Goal: Transaction & Acquisition: Purchase product/service

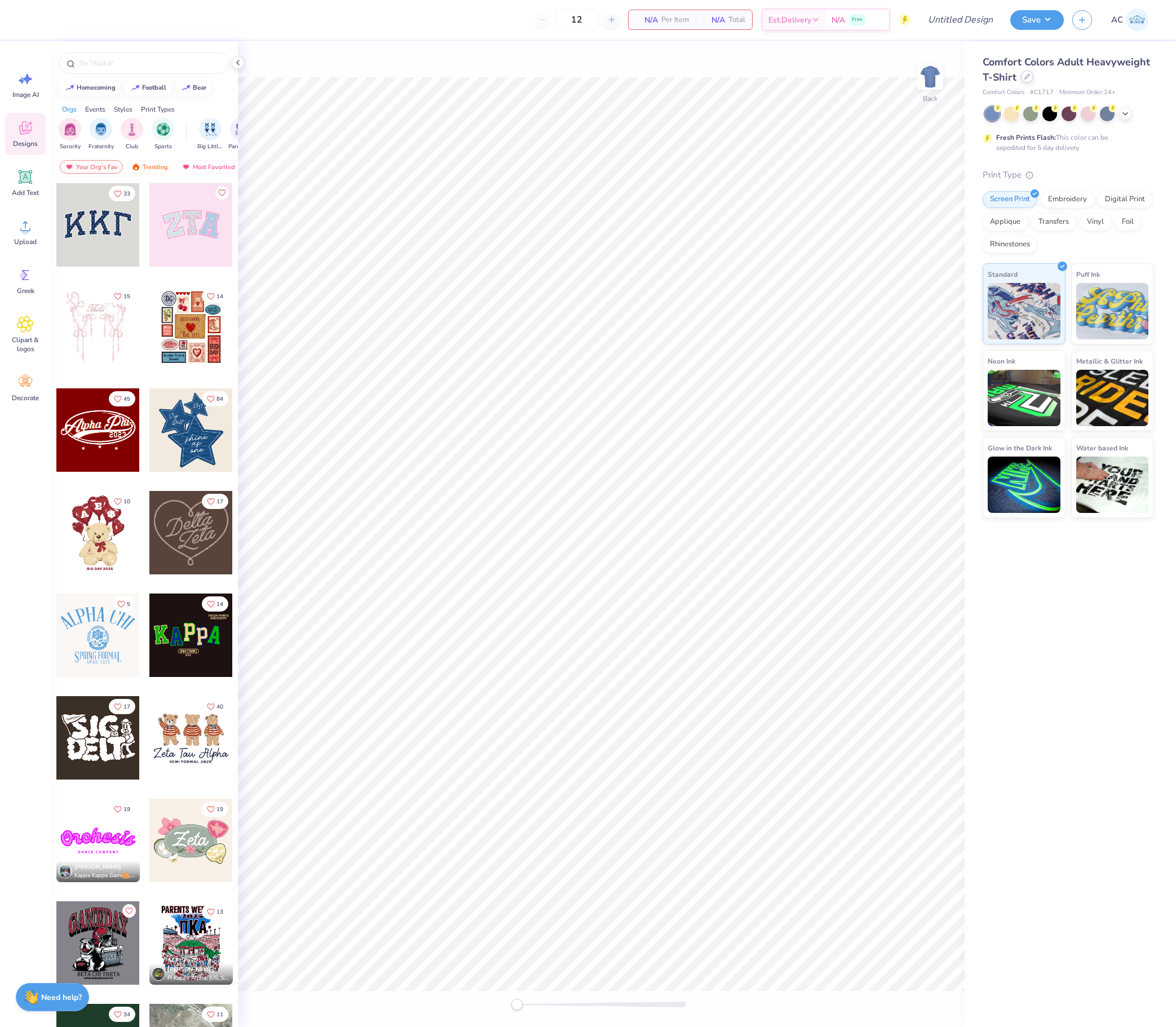
click at [1028, 74] on icon at bounding box center [1027, 76] width 6 height 6
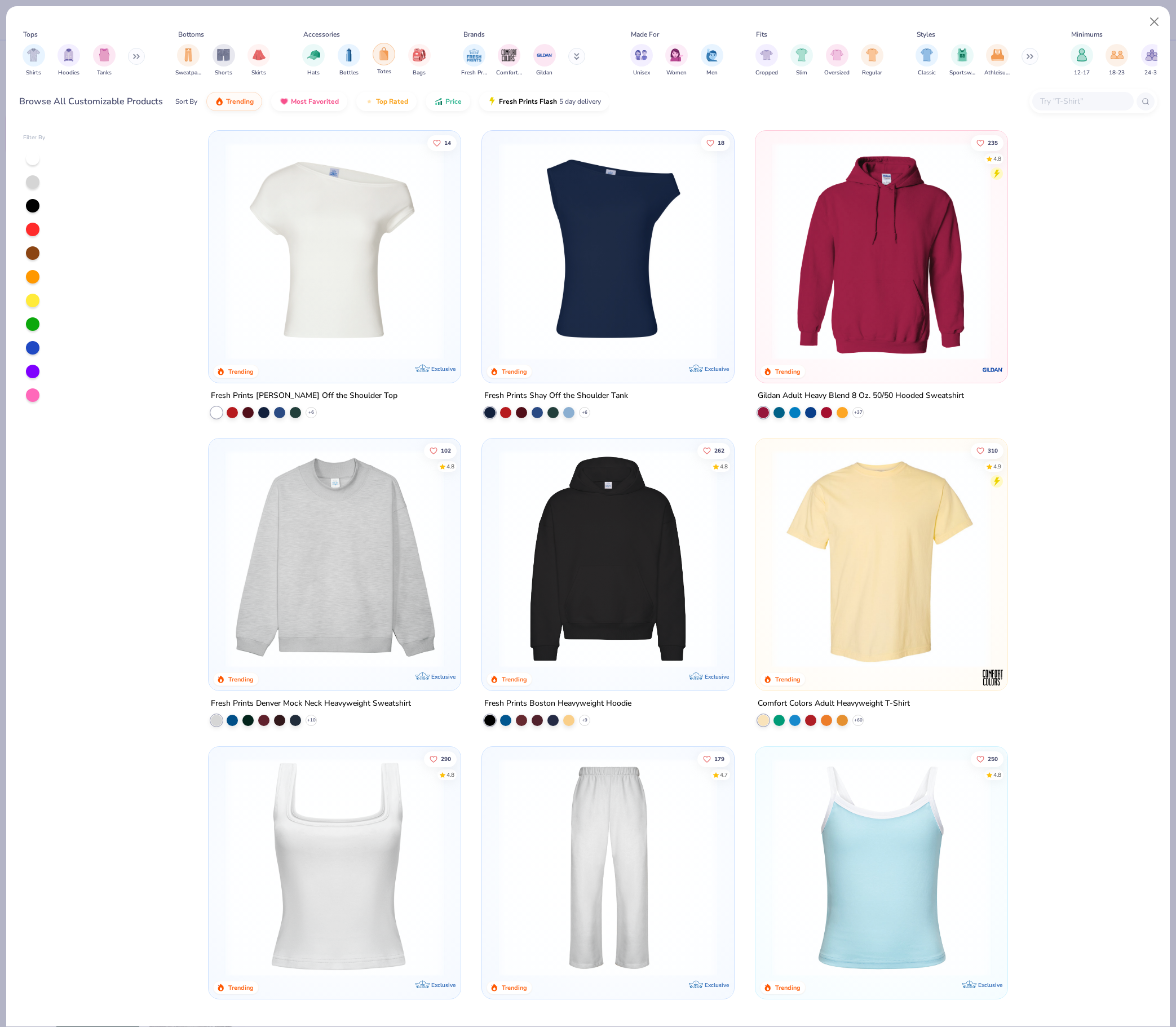
click at [390, 60] on img "filter for Totes" at bounding box center [384, 54] width 13 height 13
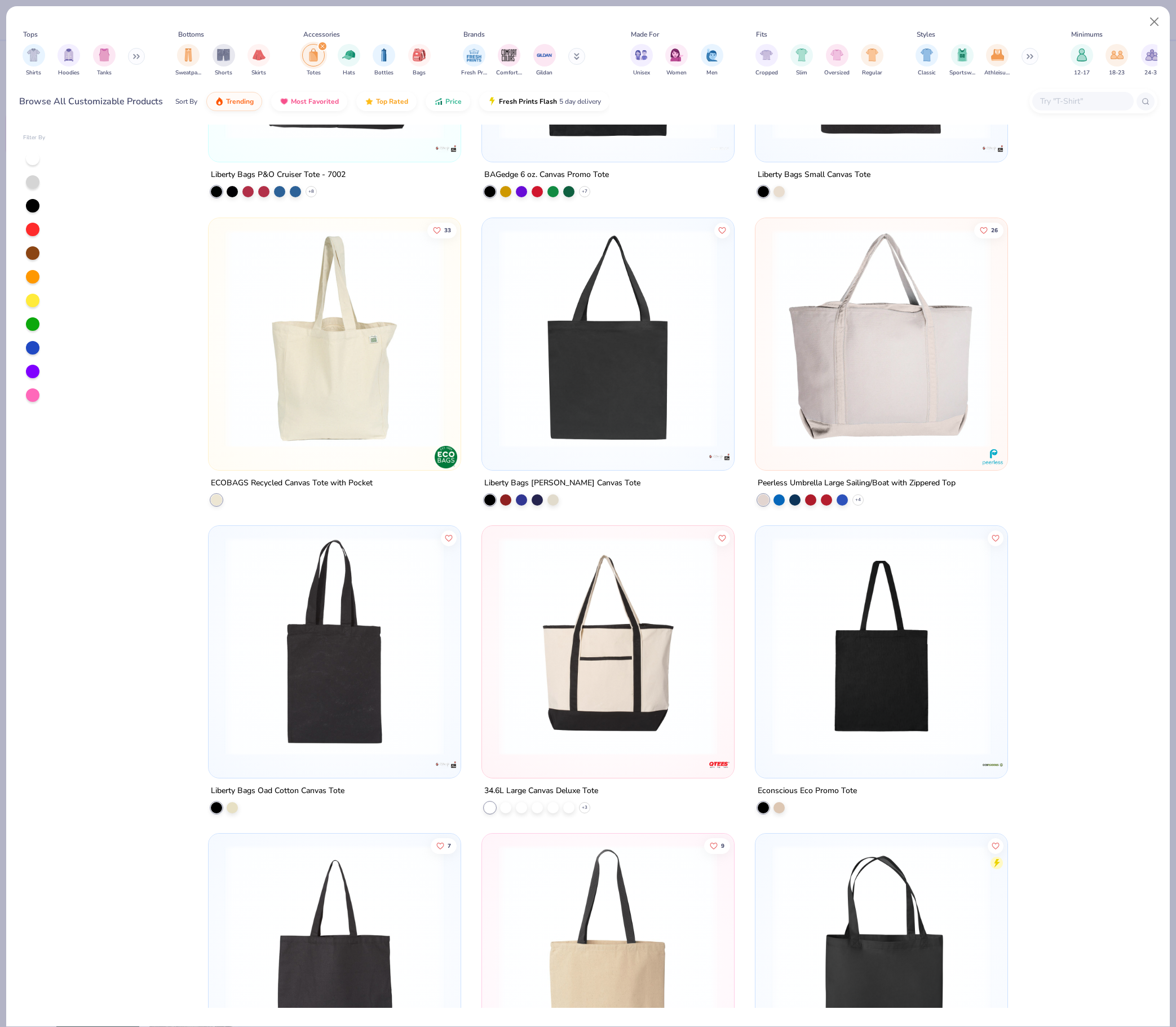
scroll to position [536, 0]
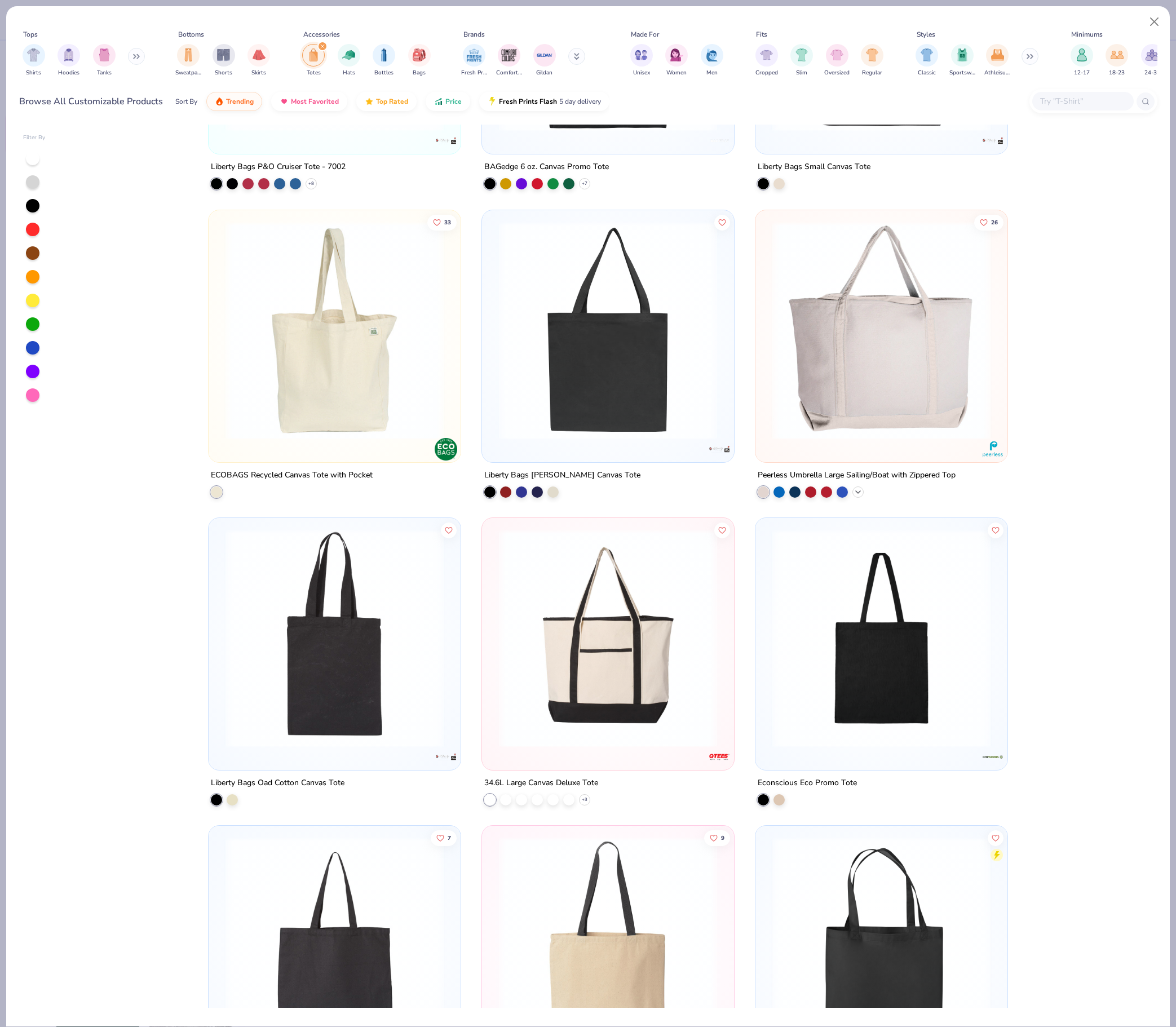
click at [862, 496] on icon at bounding box center [858, 491] width 9 height 9
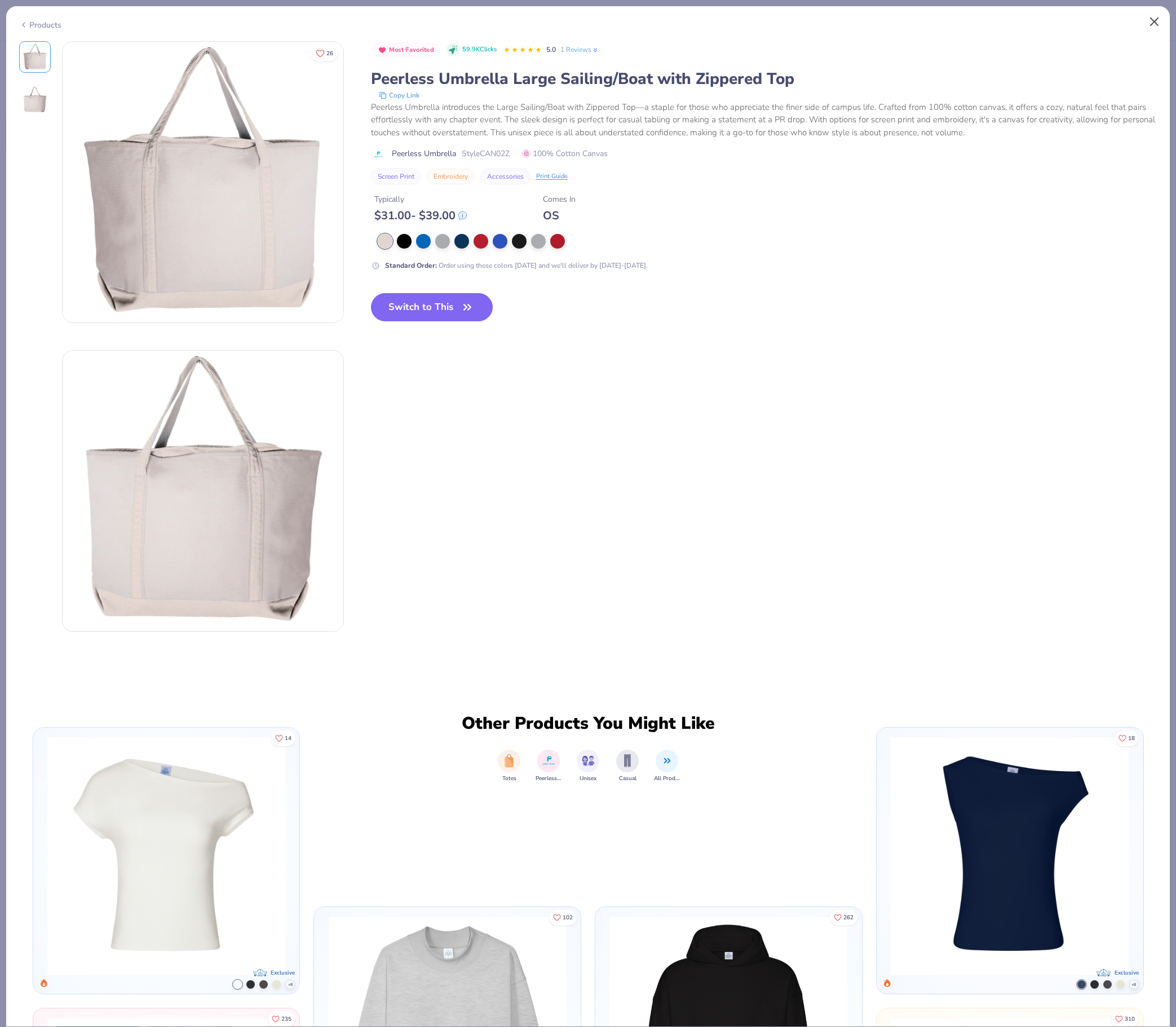
click at [1148, 17] on button "Close" at bounding box center [1154, 21] width 21 height 21
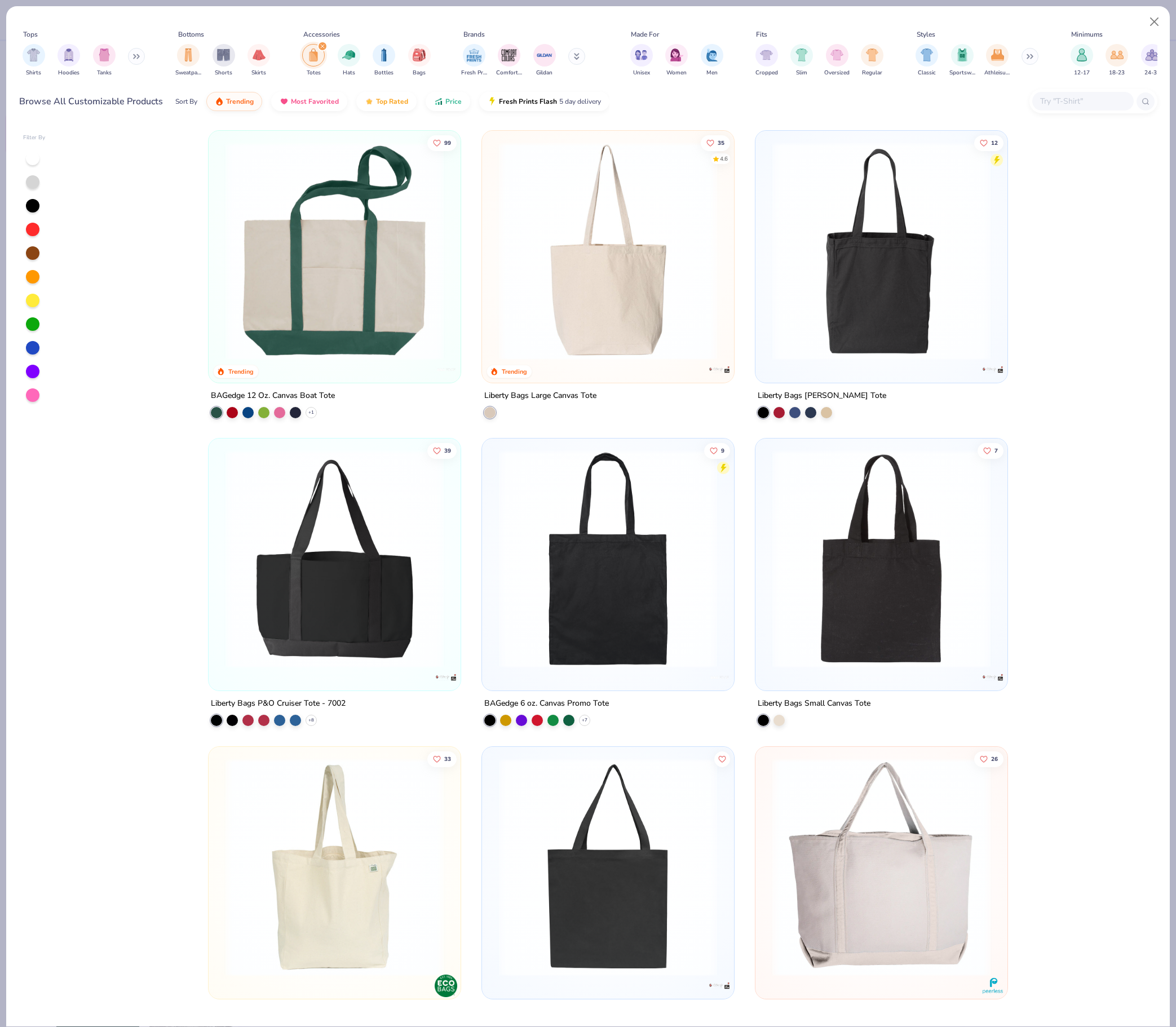
click at [341, 278] on img at bounding box center [334, 251] width 229 height 218
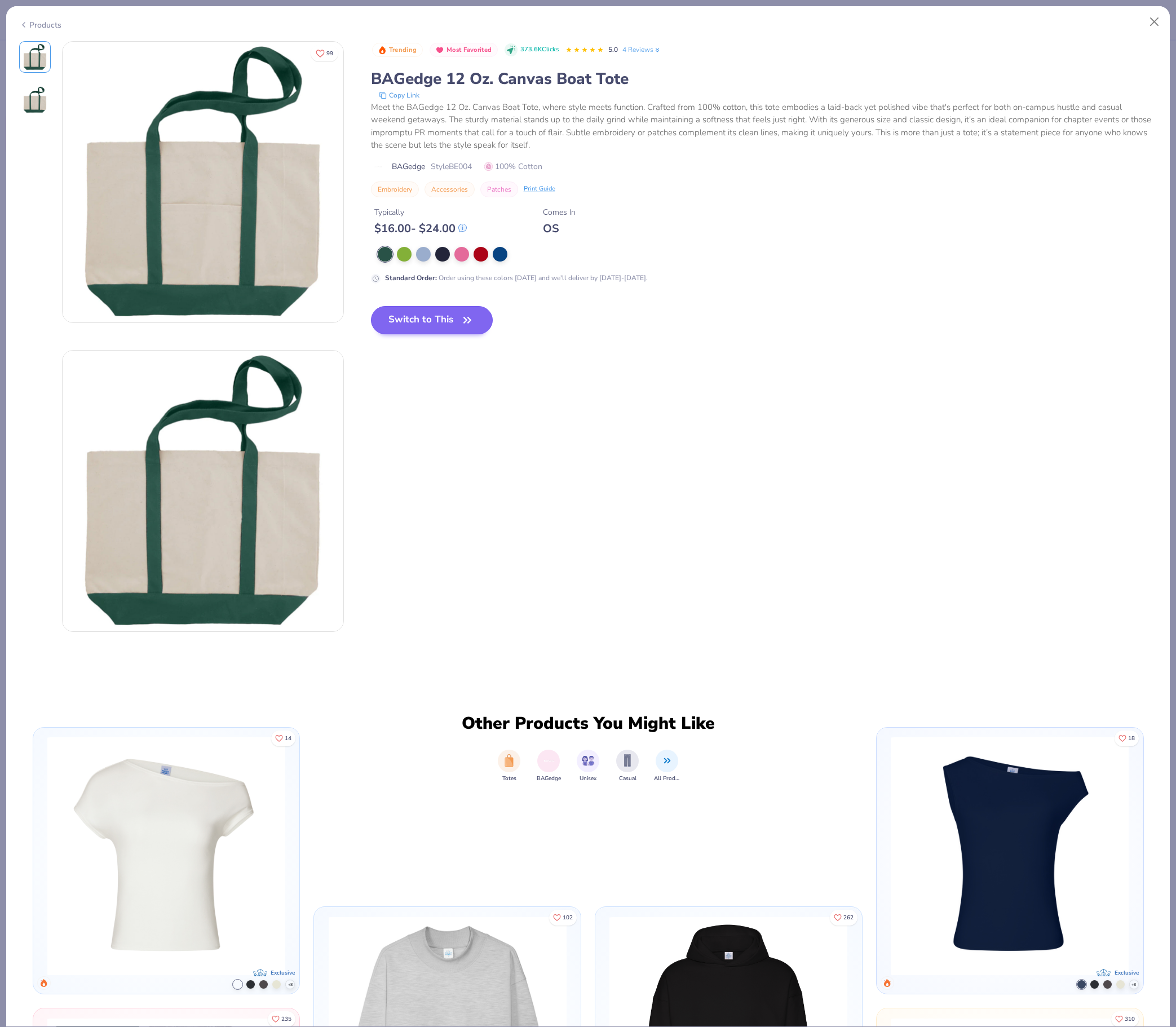
click at [451, 334] on button "Switch to This" at bounding box center [432, 320] width 122 height 28
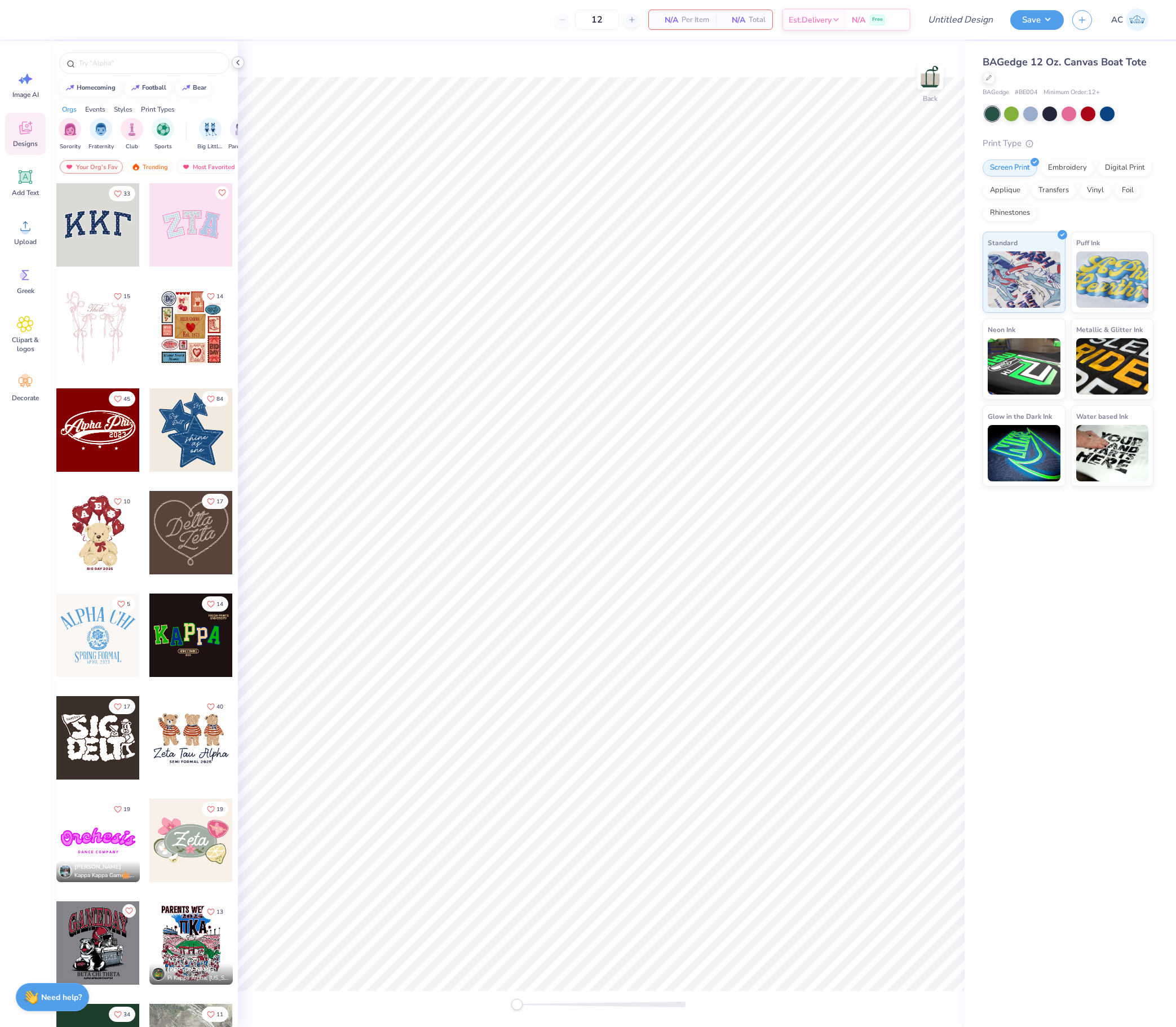
click at [238, 64] on icon at bounding box center [237, 62] width 9 height 9
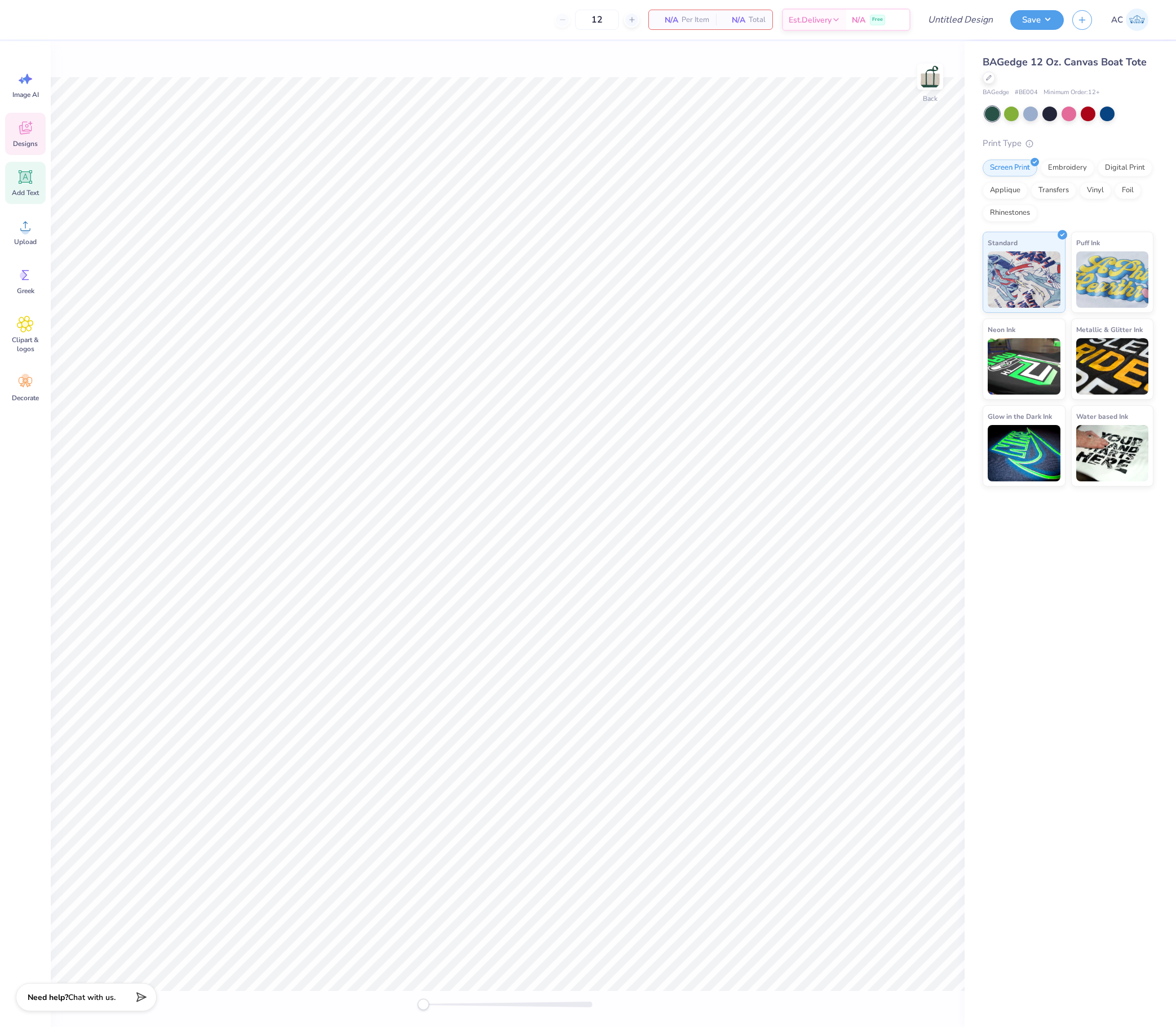
click at [21, 198] on span "Add Text" at bounding box center [25, 192] width 27 height 9
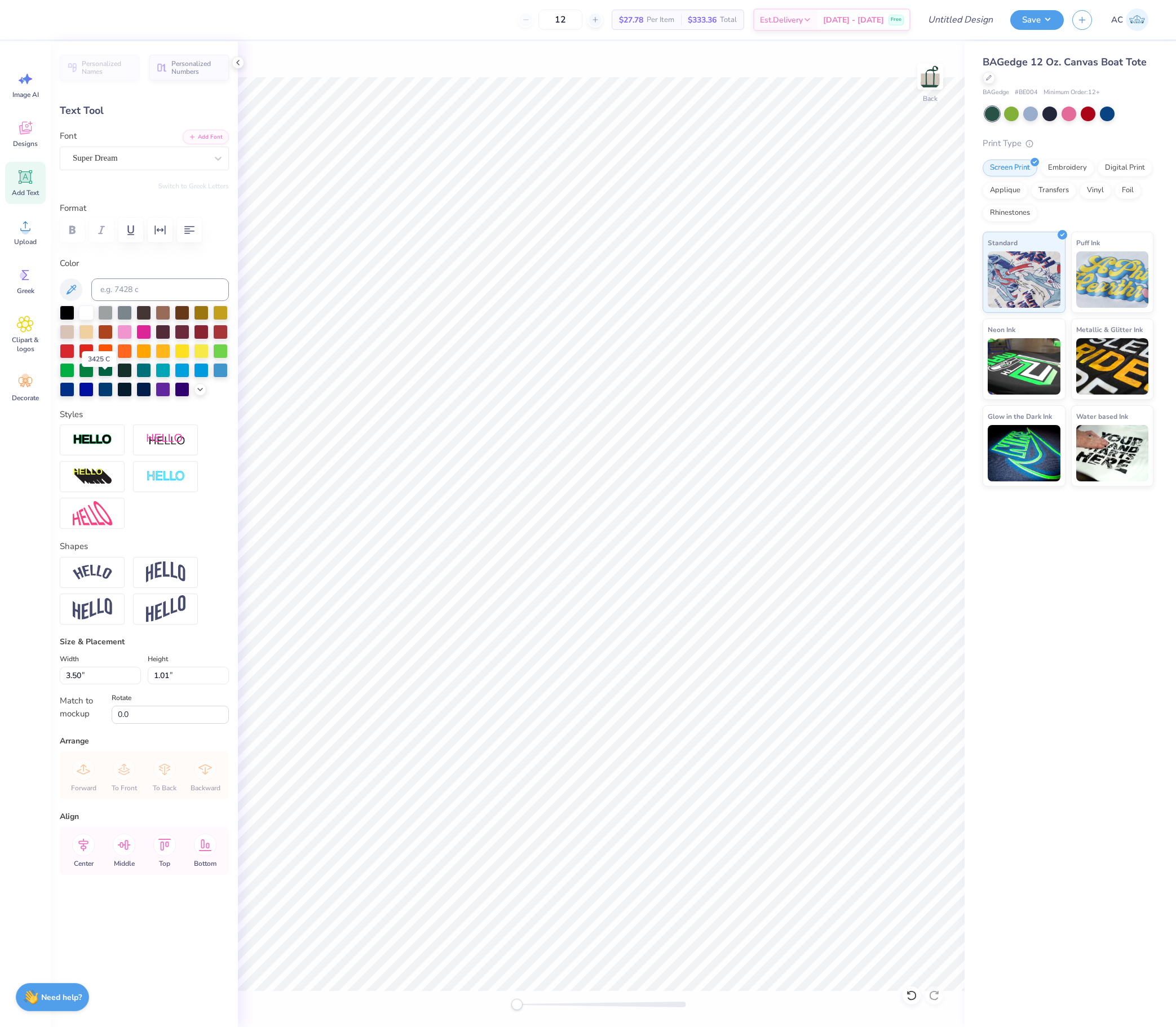
click at [105, 376] on div at bounding box center [105, 369] width 15 height 15
click at [151, 159] on div "Super Dream" at bounding box center [140, 158] width 137 height 17
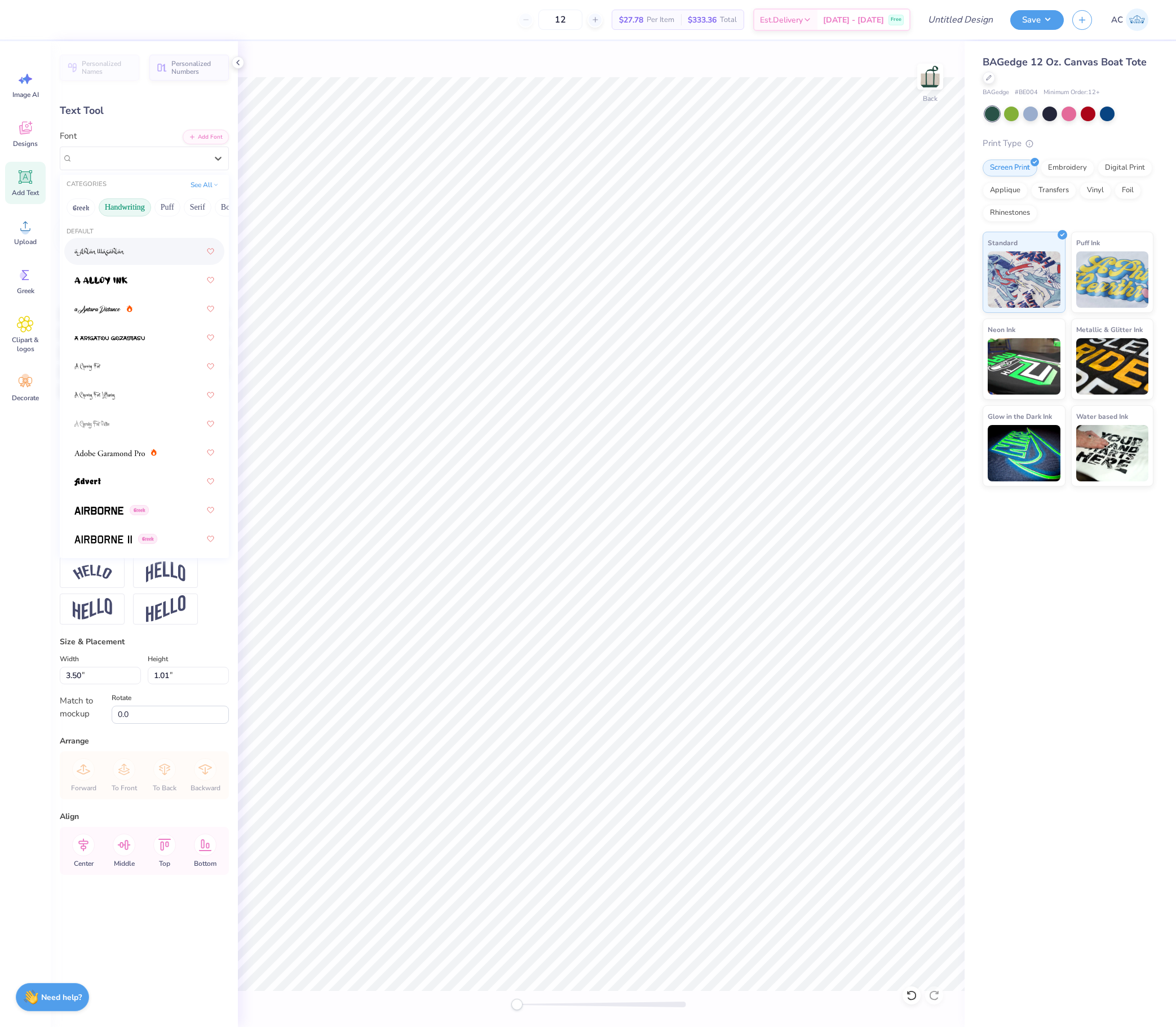
click at [137, 214] on button "Handwriting" at bounding box center [125, 207] width 52 height 18
click at [132, 341] on div at bounding box center [144, 333] width 140 height 21
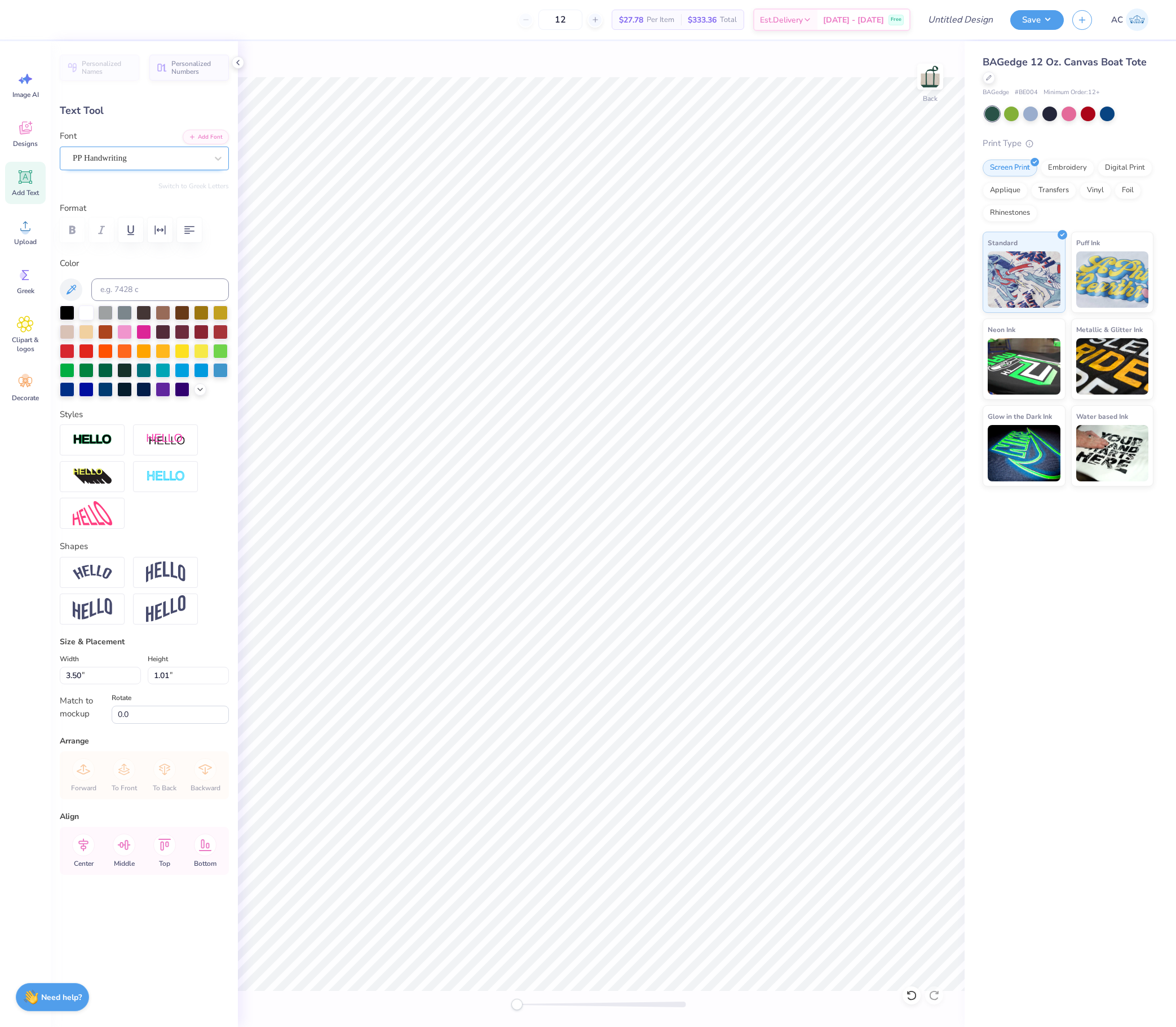
click at [172, 158] on div "PP Handwriting" at bounding box center [140, 158] width 137 height 17
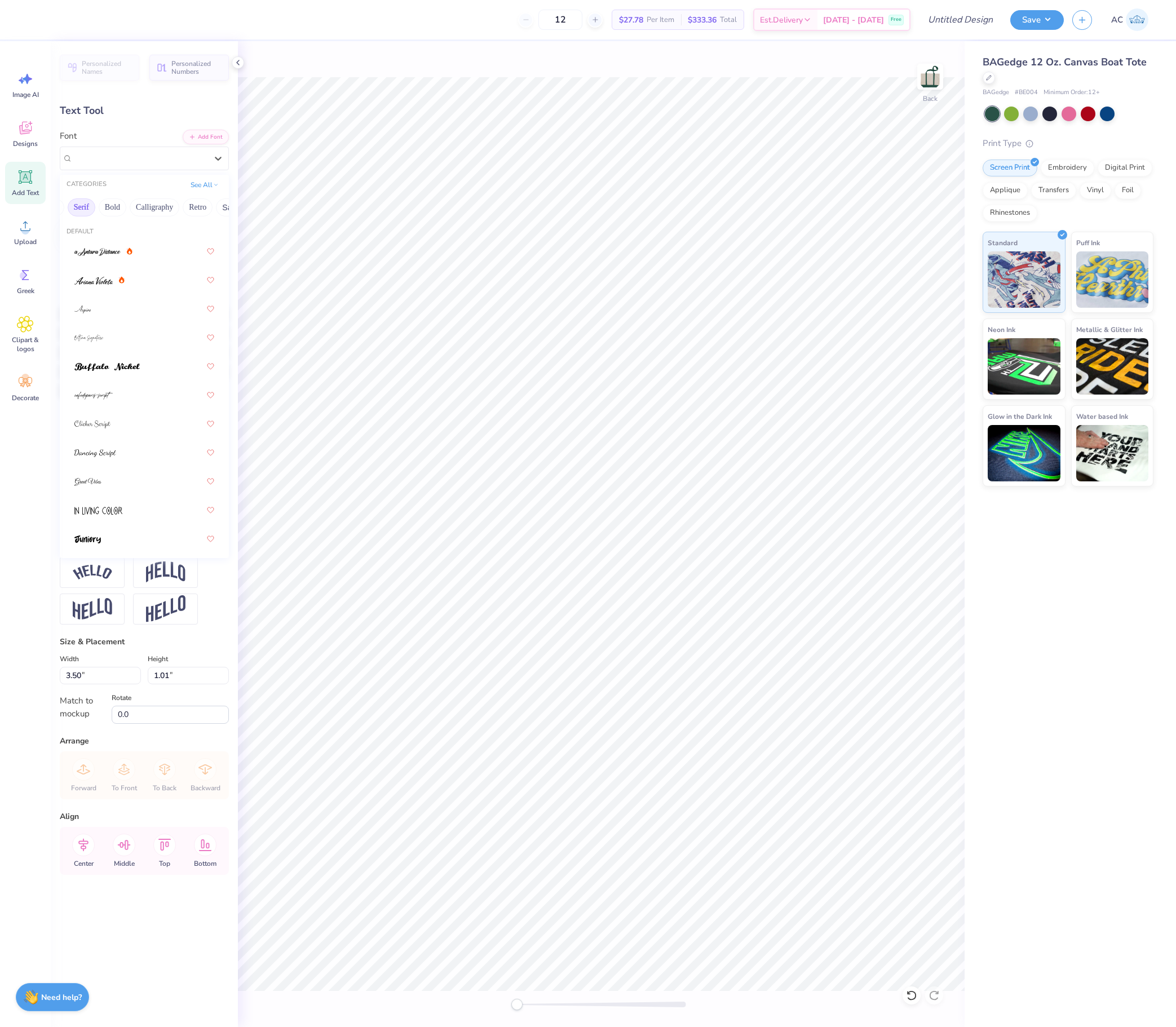
scroll to position [0, 115]
click at [180, 215] on button "Calligraphy" at bounding box center [155, 207] width 50 height 18
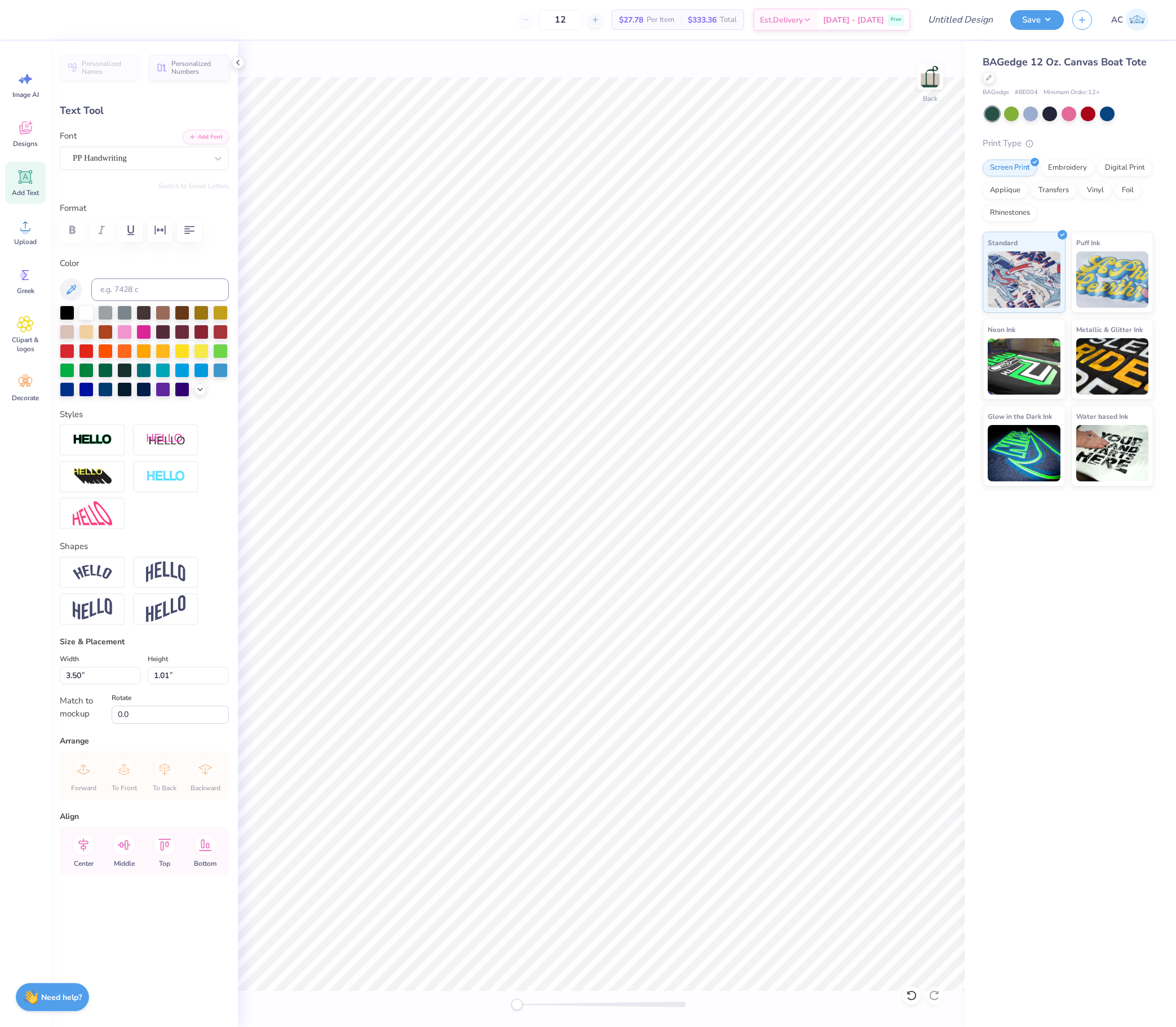
click at [192, 175] on div "Personalized Names Personalized Numbers Text Tool Add Font Font PP Handwriting …" at bounding box center [144, 533] width 187 height 985
click at [178, 154] on div "PP Handwriting" at bounding box center [140, 158] width 137 height 17
type input "times"
click at [149, 216] on button "Handwriting" at bounding box center [125, 207] width 52 height 18
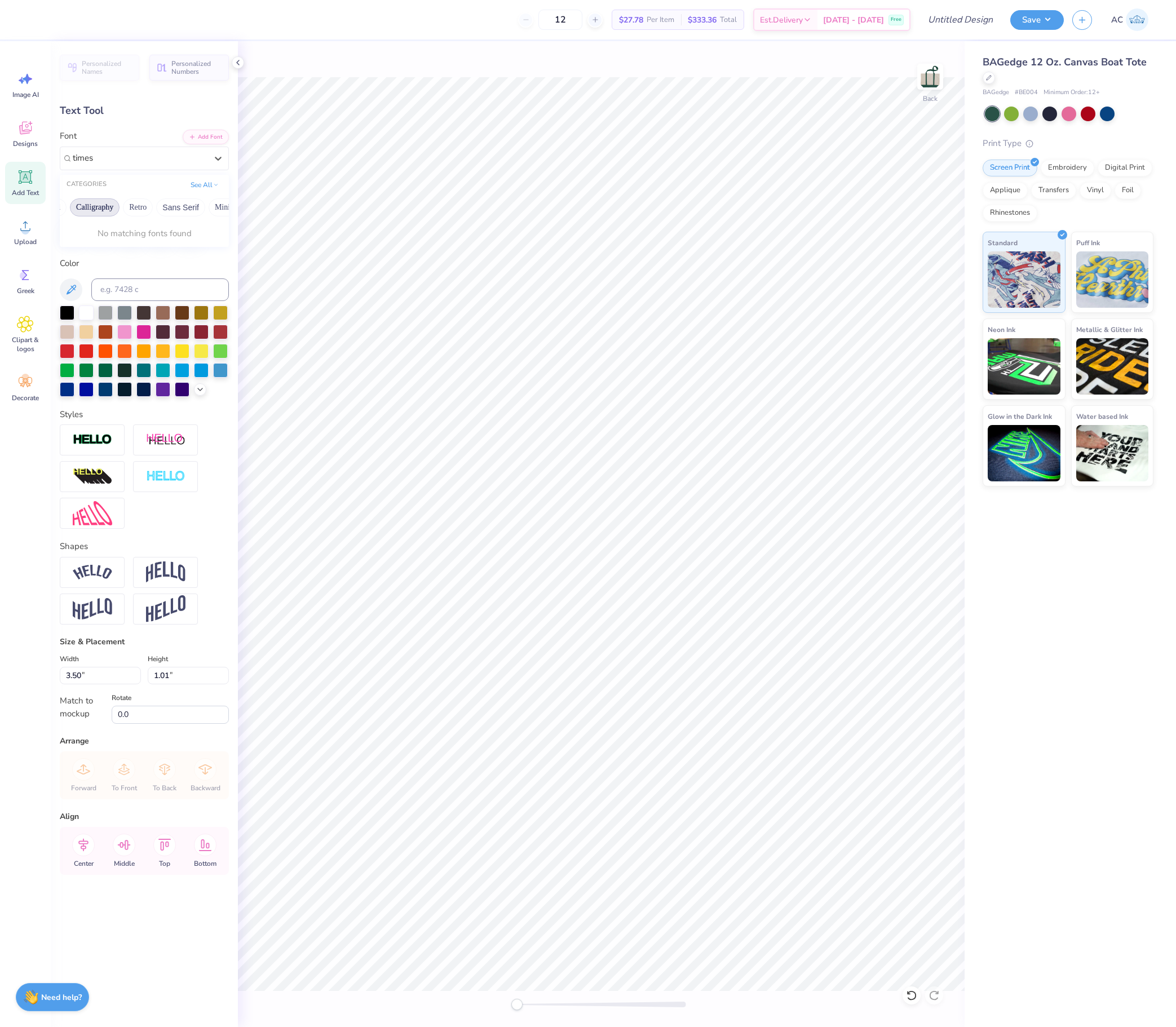
click at [119, 209] on button "Calligraphy" at bounding box center [94, 207] width 50 height 18
click at [153, 214] on button "Retro" at bounding box center [138, 207] width 30 height 18
click at [215, 162] on icon at bounding box center [218, 158] width 11 height 11
click at [215, 161] on icon at bounding box center [218, 158] width 11 height 11
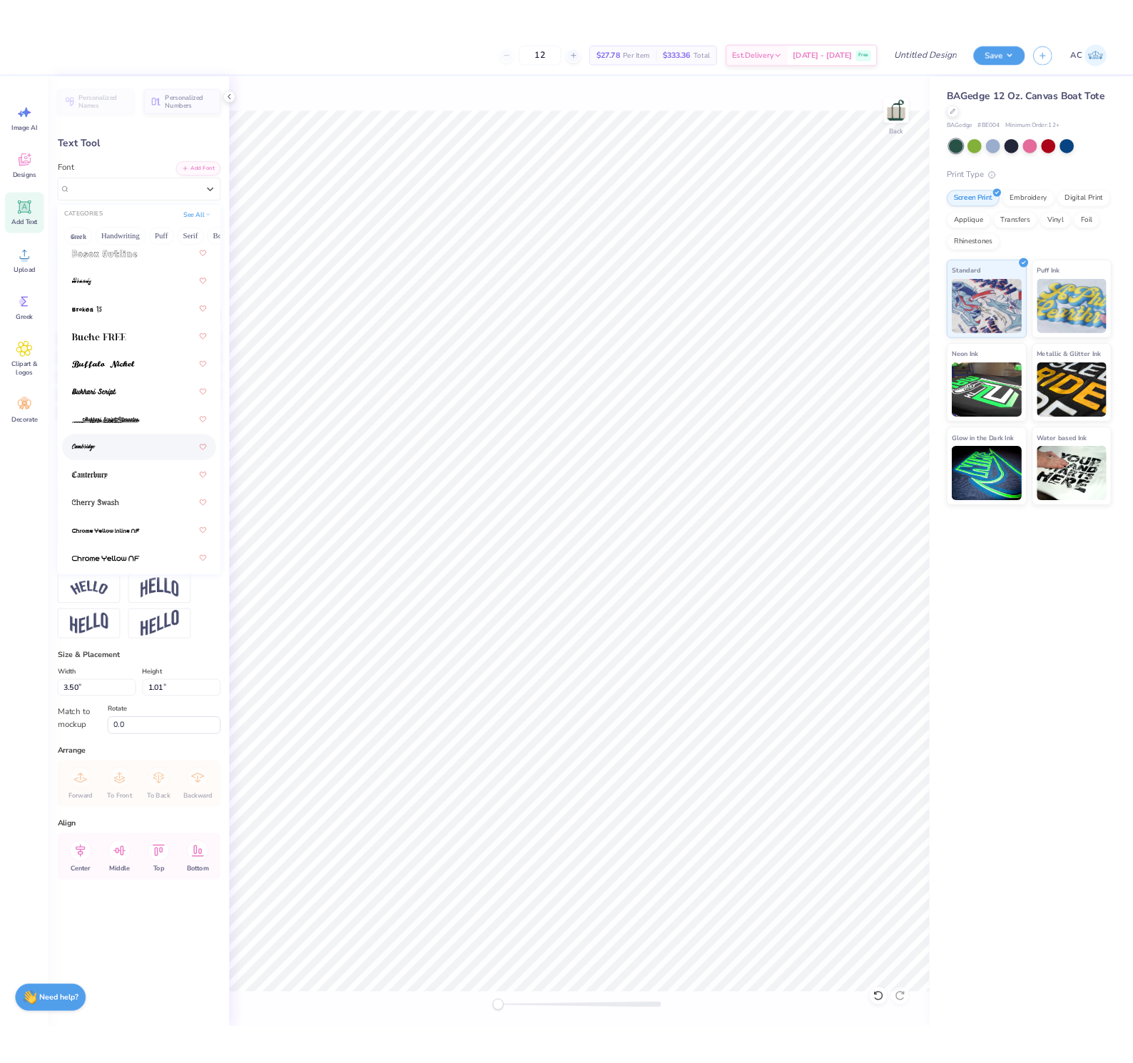
scroll to position [292, 0]
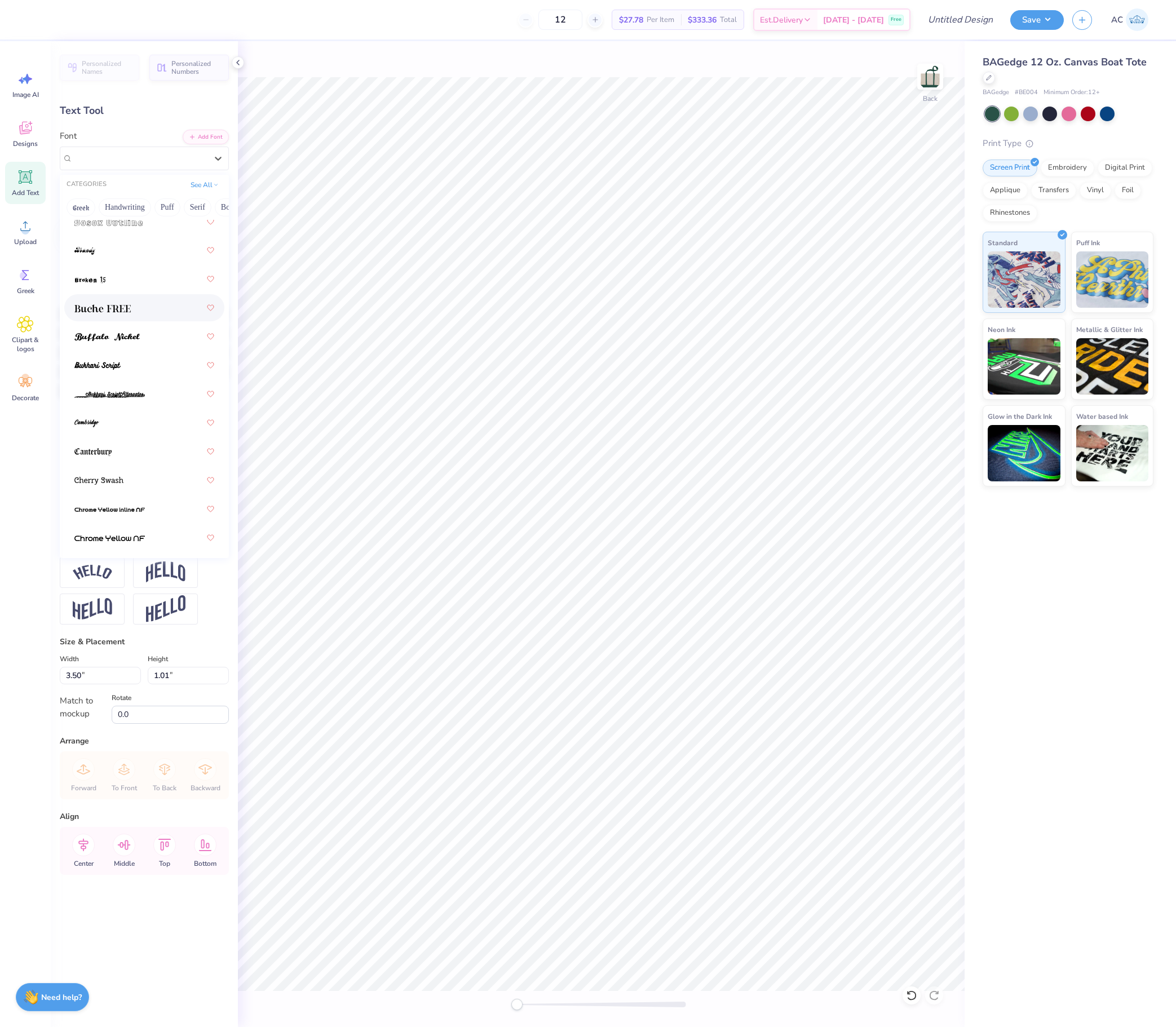
click at [135, 318] on div at bounding box center [144, 308] width 140 height 21
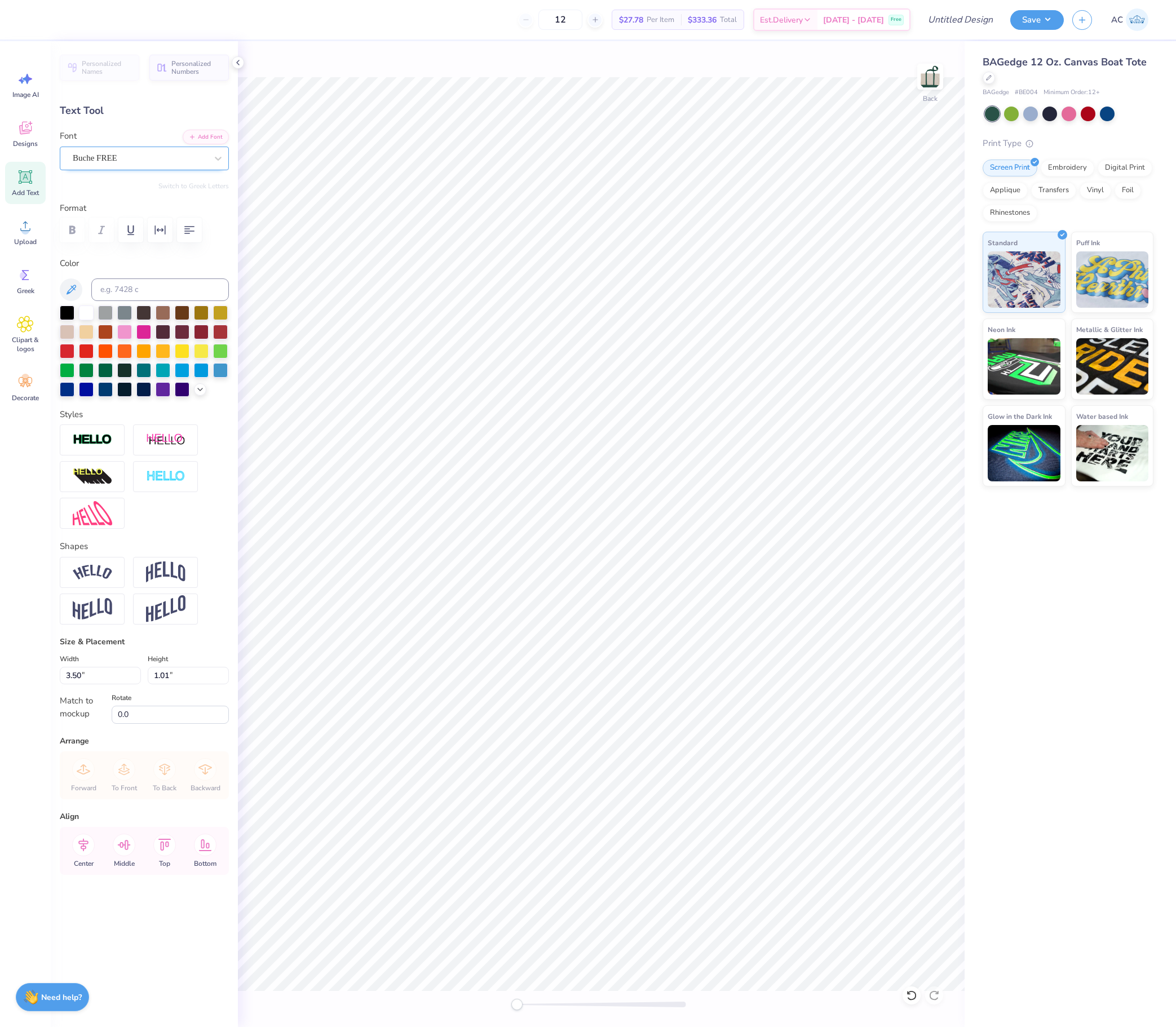
click at [153, 166] on div "Buche FREE" at bounding box center [140, 158] width 137 height 17
type input "times new"
click at [187, 190] on button "See All" at bounding box center [205, 183] width 35 height 11
click at [115, 259] on button "Sans Serif" at bounding box center [91, 250] width 49 height 18
click at [94, 238] on button "Bold" at bounding box center [80, 228] width 28 height 18
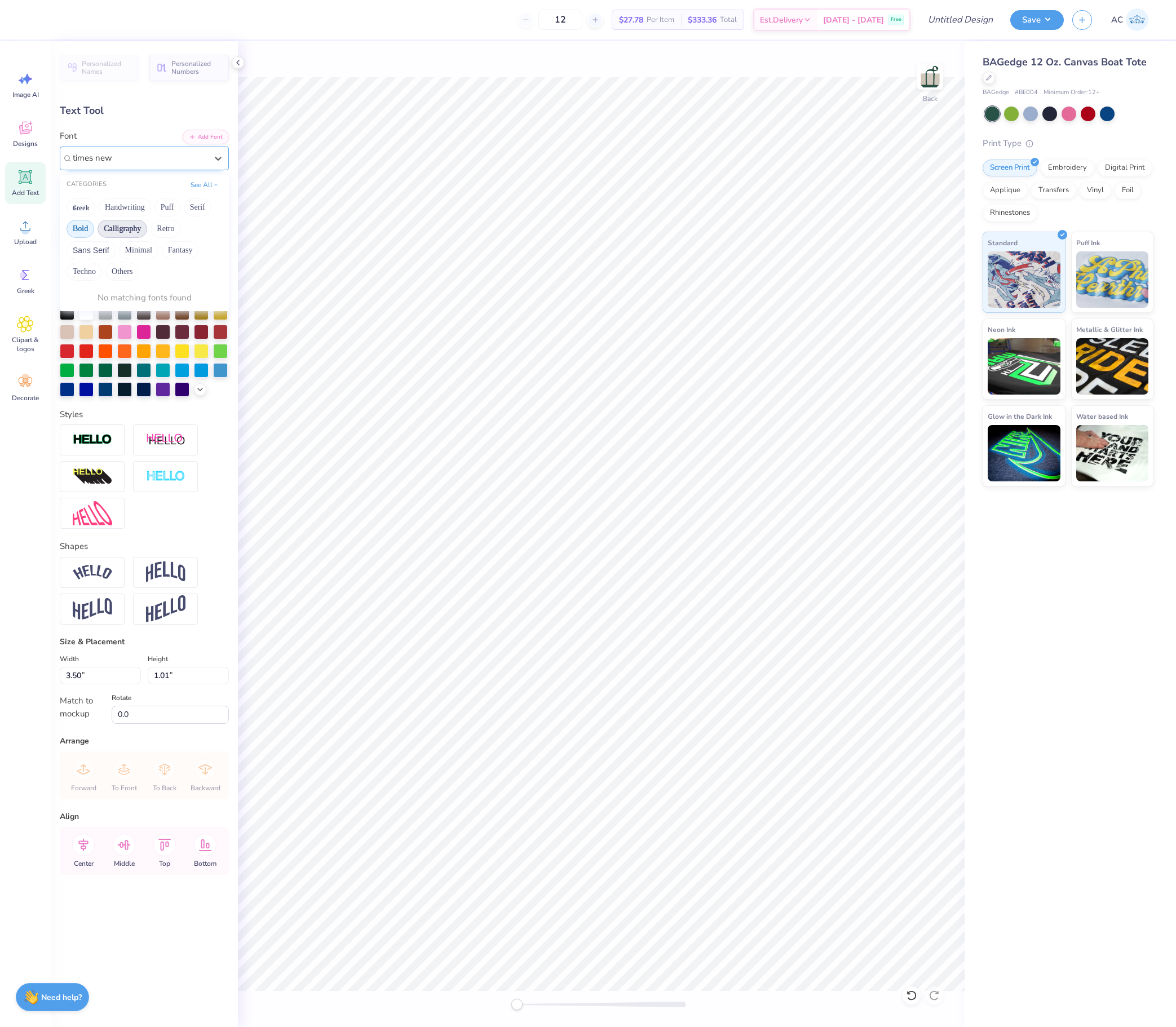
click at [147, 237] on button "Calligraphy" at bounding box center [122, 228] width 50 height 18
click at [158, 253] on button "Minimal" at bounding box center [138, 250] width 40 height 18
click at [138, 276] on button "Others" at bounding box center [122, 271] width 33 height 18
click at [119, 322] on span "Times New Roman" at bounding box center [104, 315] width 61 height 12
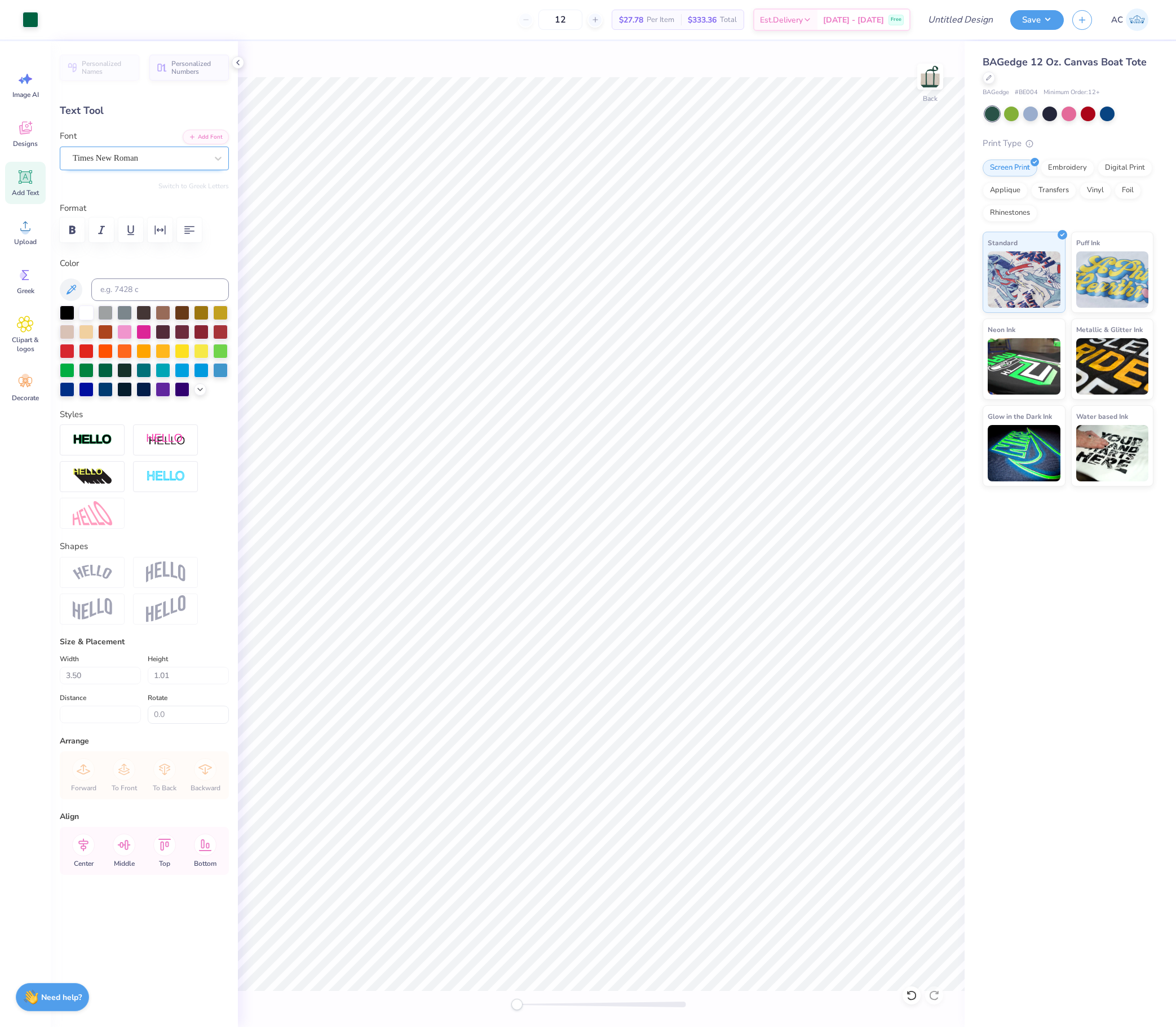
type input "3.42"
type input "0.93"
type textarea "Crossword"
type input "3.45"
type input "0.60"
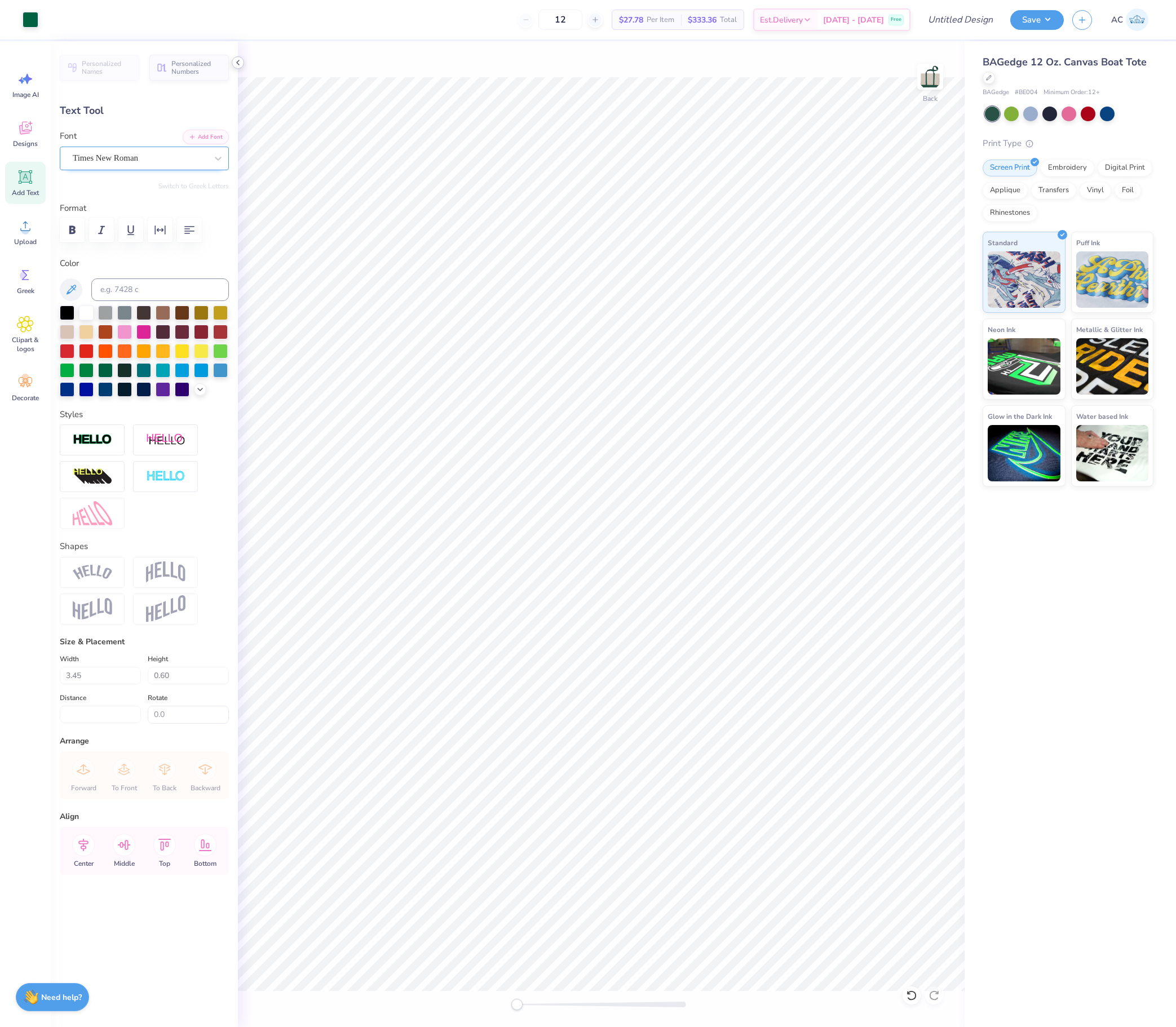
click at [236, 58] on icon at bounding box center [237, 62] width 9 height 9
click at [239, 63] on icon at bounding box center [237, 62] width 9 height 9
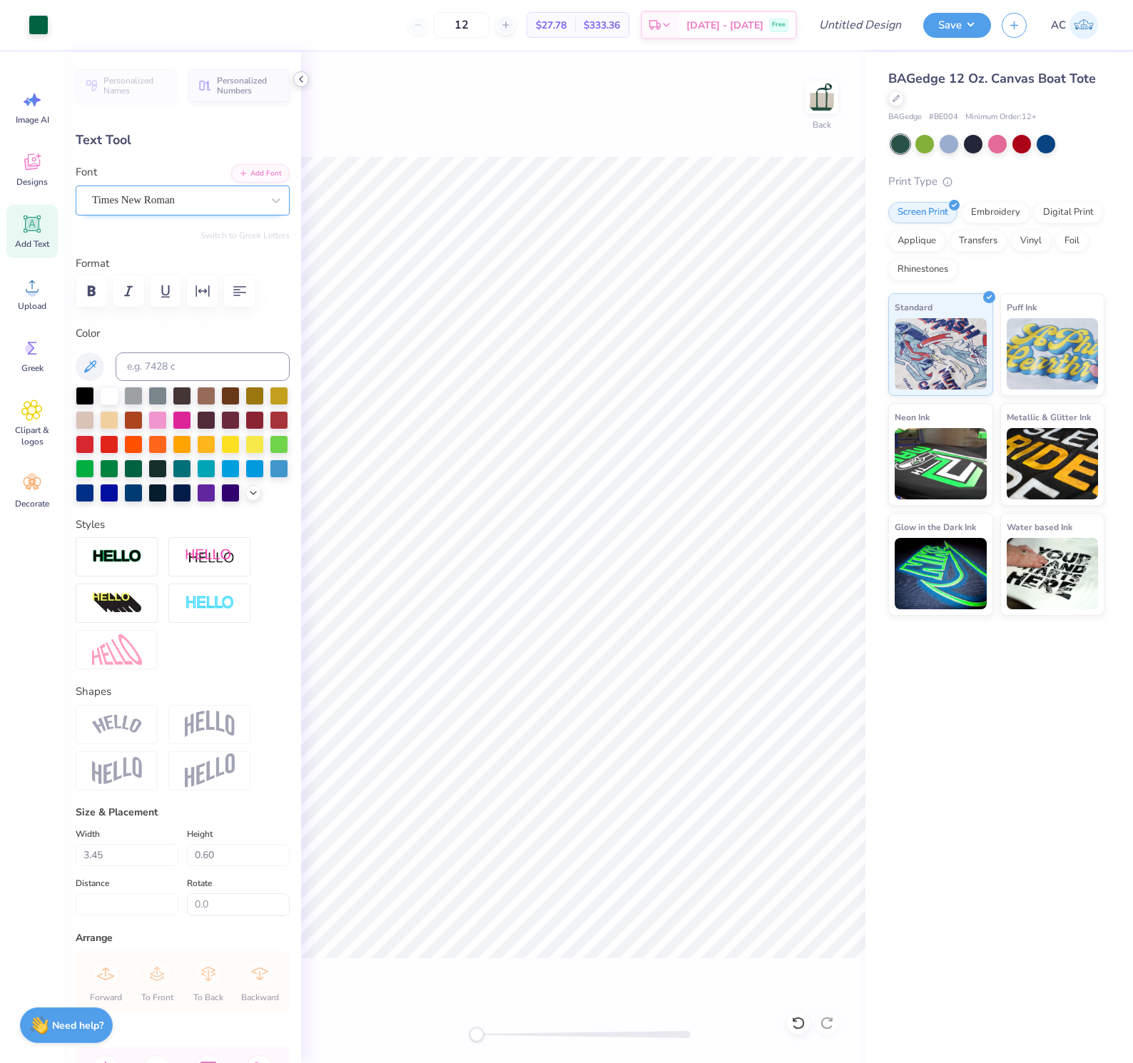
click at [298, 80] on icon at bounding box center [300, 78] width 11 height 11
